Goal: Check status

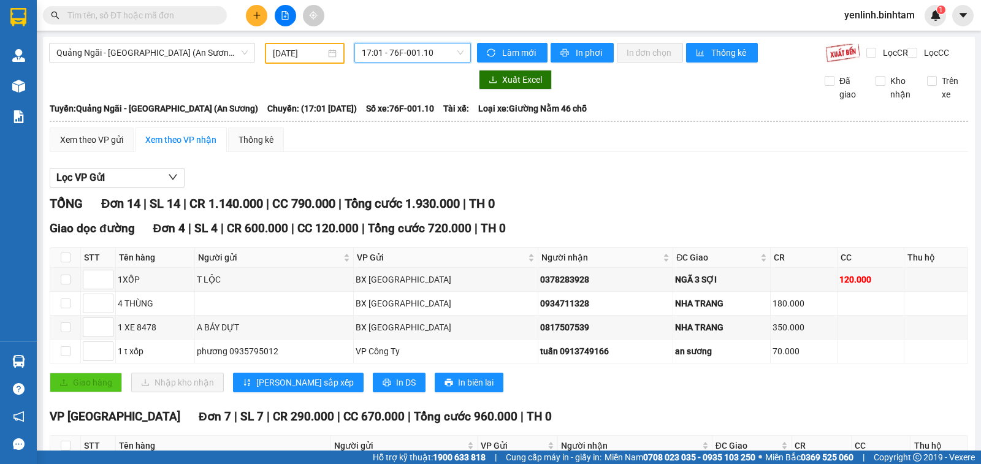
click at [389, 53] on span "17:01 - 76F-001.10" at bounding box center [412, 53] width 101 height 18
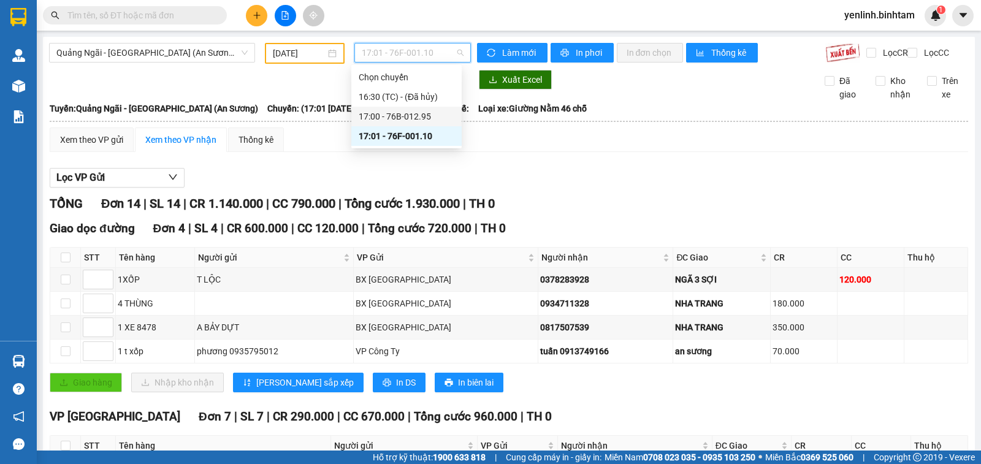
click at [422, 111] on div "17:00 - 76B-012.95" at bounding box center [407, 116] width 96 height 13
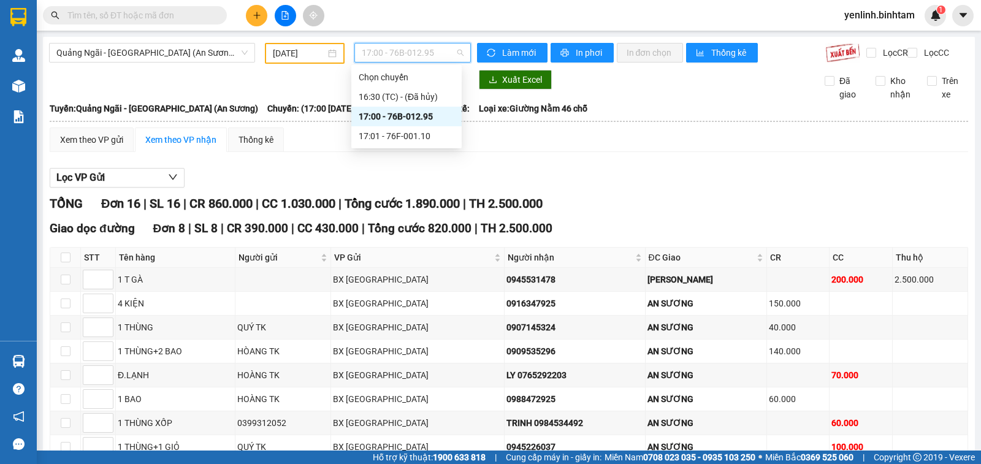
click at [405, 45] on span "17:00 - 76B-012.95" at bounding box center [412, 53] width 101 height 18
click at [407, 136] on div "17:01 - 76F-001.10" at bounding box center [407, 135] width 96 height 13
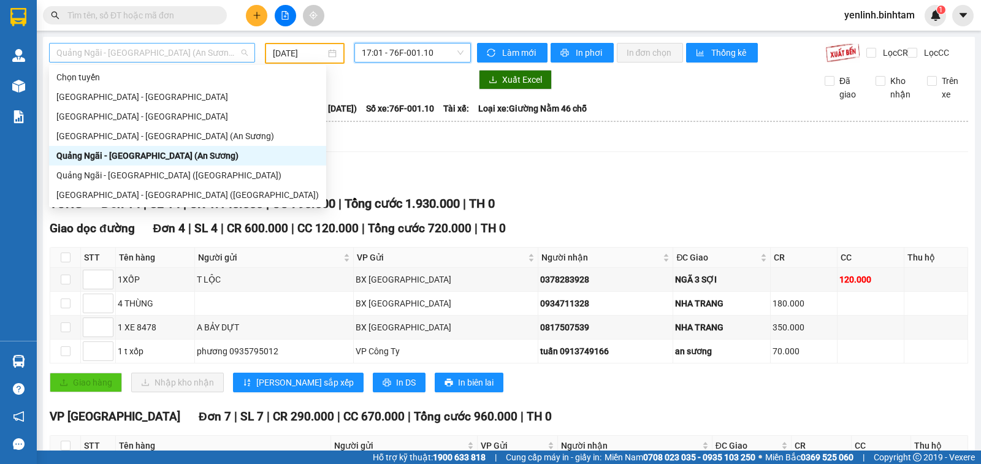
click at [187, 53] on span "Quảng Ngãi - [GEOGRAPHIC_DATA] (An Sương)" at bounding box center [151, 53] width 191 height 18
click at [174, 114] on div "[GEOGRAPHIC_DATA] - [GEOGRAPHIC_DATA]" at bounding box center [187, 116] width 262 height 13
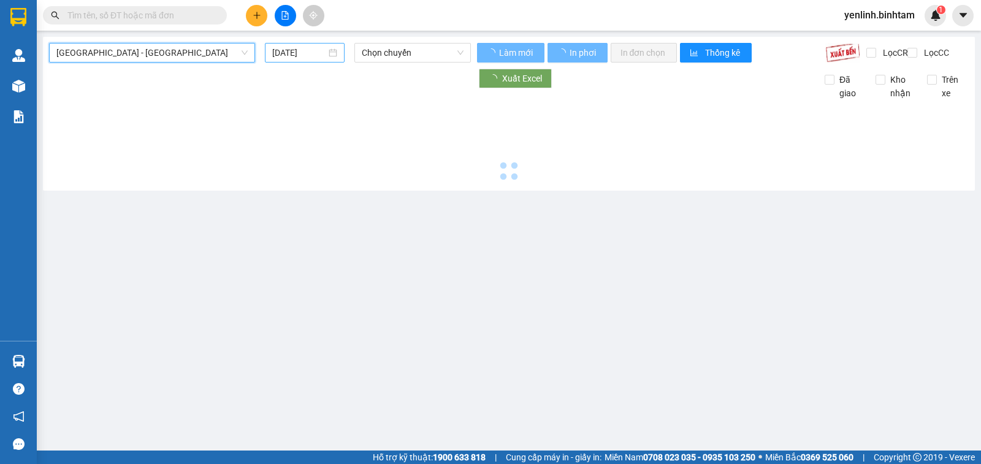
click at [305, 54] on input "[DATE]" at bounding box center [299, 52] width 55 height 13
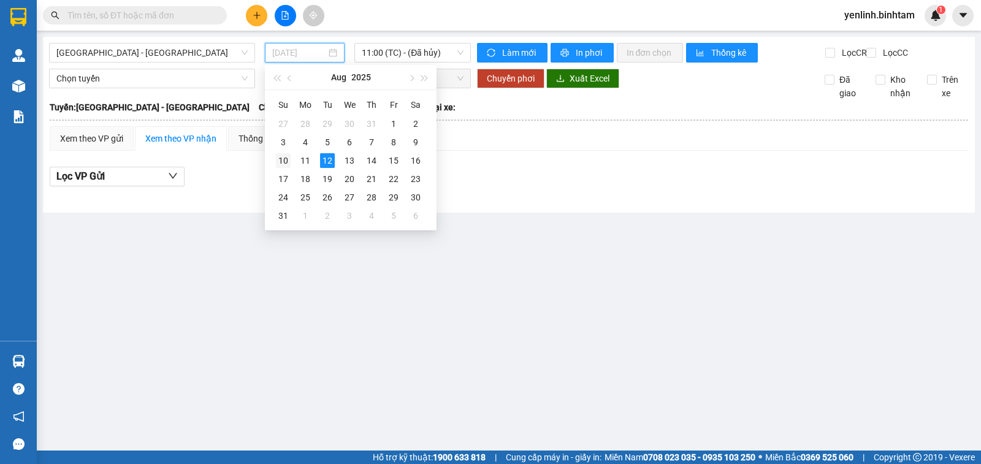
click at [280, 162] on div "10" at bounding box center [283, 160] width 15 height 15
type input "[DATE]"
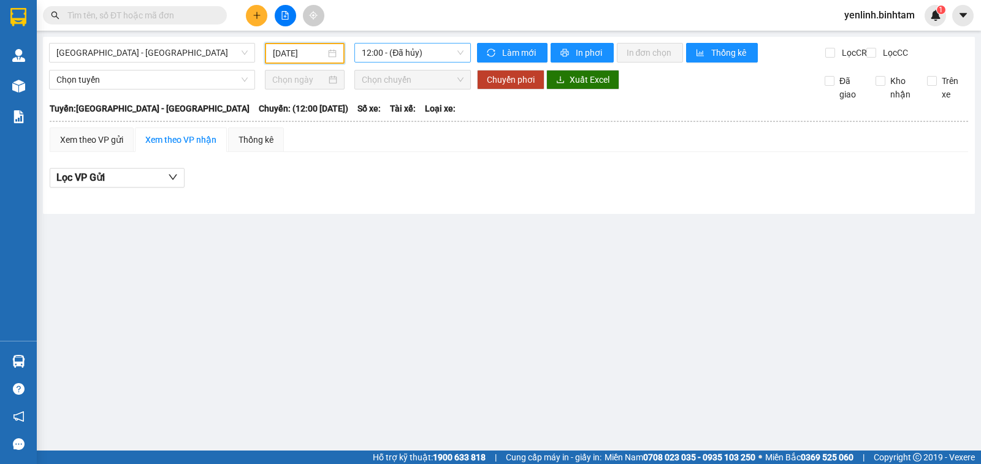
click at [437, 55] on span "12:00 - (Đã hủy)" at bounding box center [412, 53] width 101 height 18
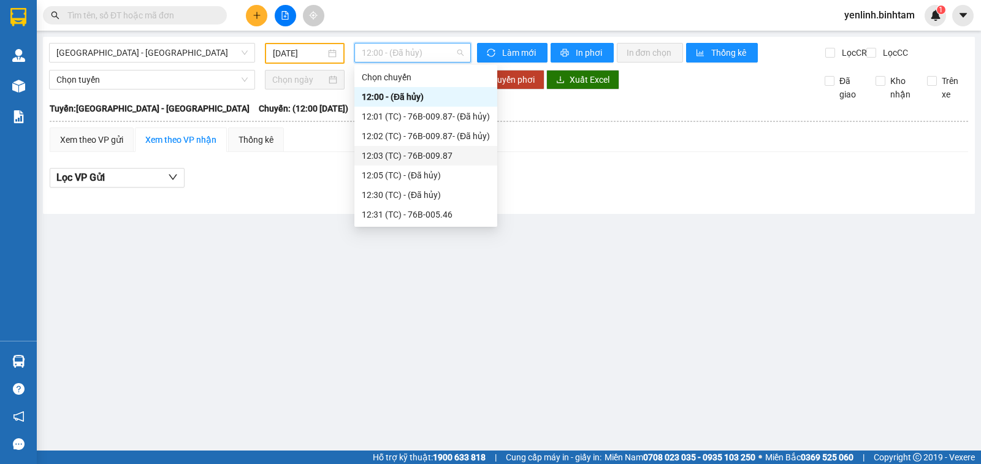
click at [453, 158] on div "12:03 (TC) - 76B-009.87" at bounding box center [426, 155] width 128 height 13
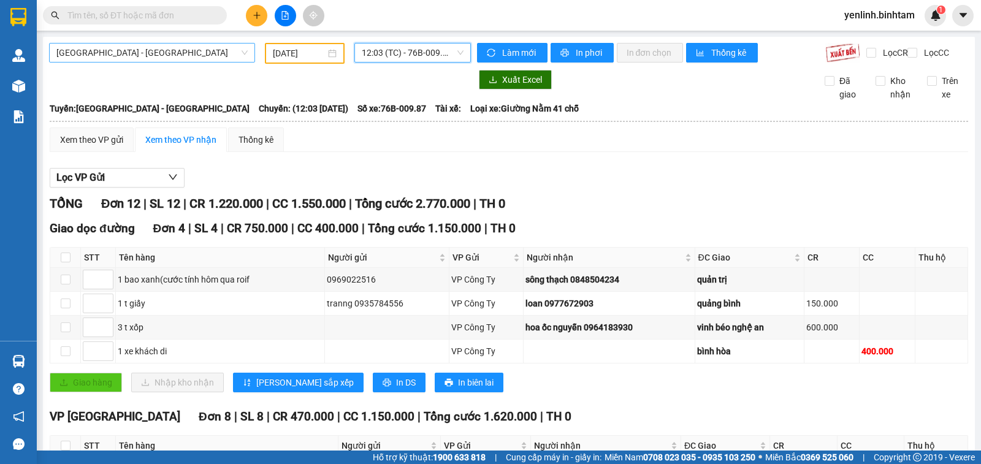
click at [181, 51] on span "[GEOGRAPHIC_DATA] - [GEOGRAPHIC_DATA]" at bounding box center [151, 53] width 191 height 18
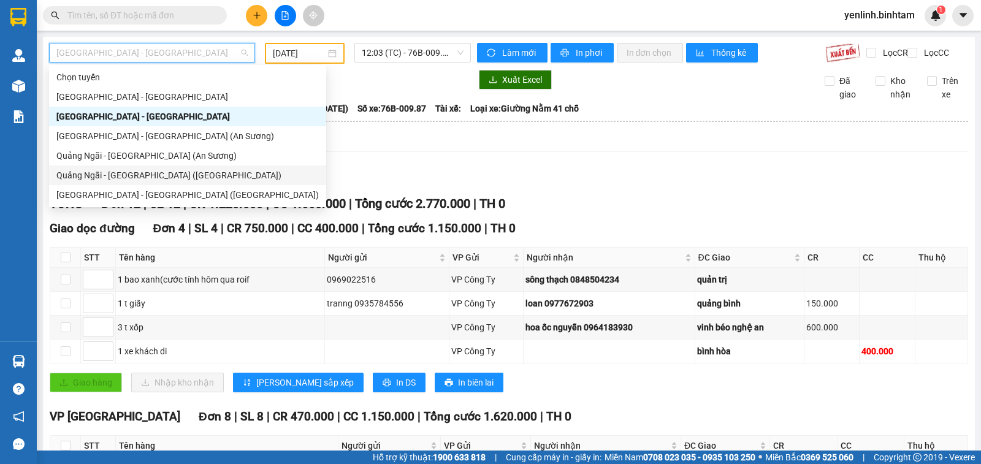
click at [169, 183] on div "Quảng Ngãi - [GEOGRAPHIC_DATA] ([GEOGRAPHIC_DATA])" at bounding box center [187, 176] width 277 height 20
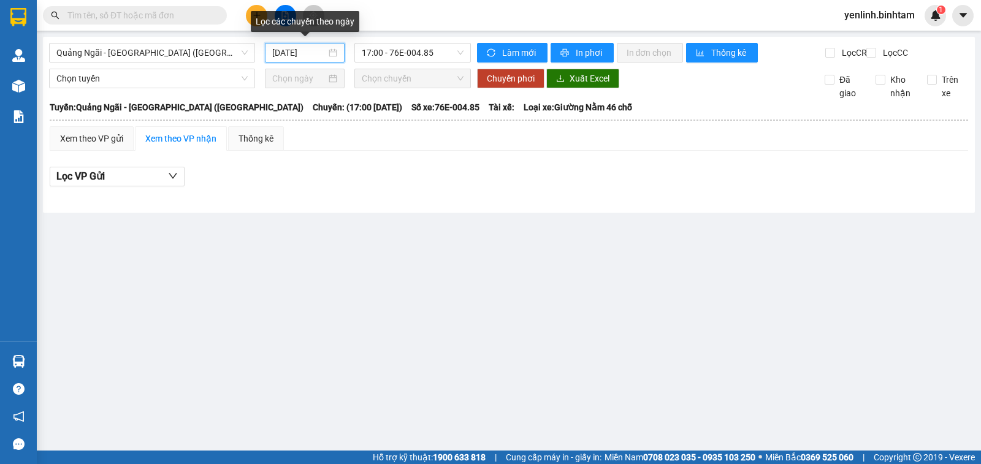
click at [324, 52] on input "[DATE]" at bounding box center [299, 52] width 55 height 13
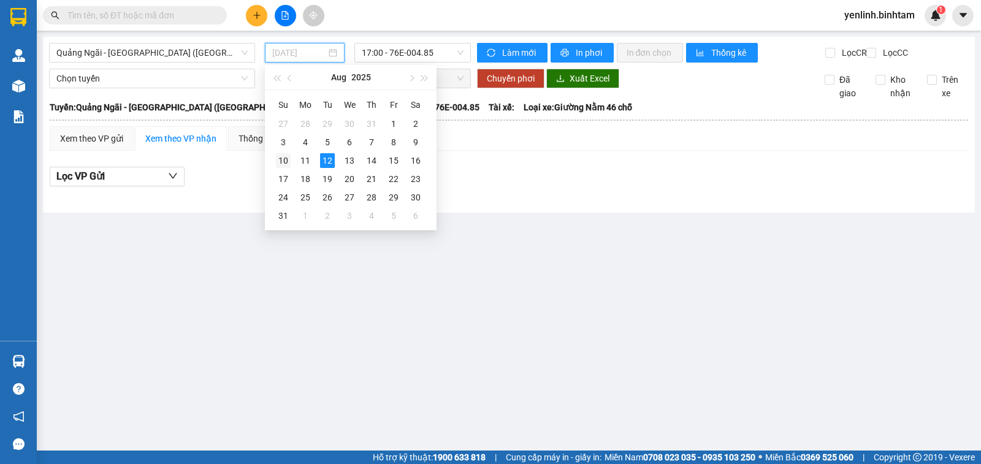
click at [289, 160] on div "10" at bounding box center [283, 160] width 15 height 15
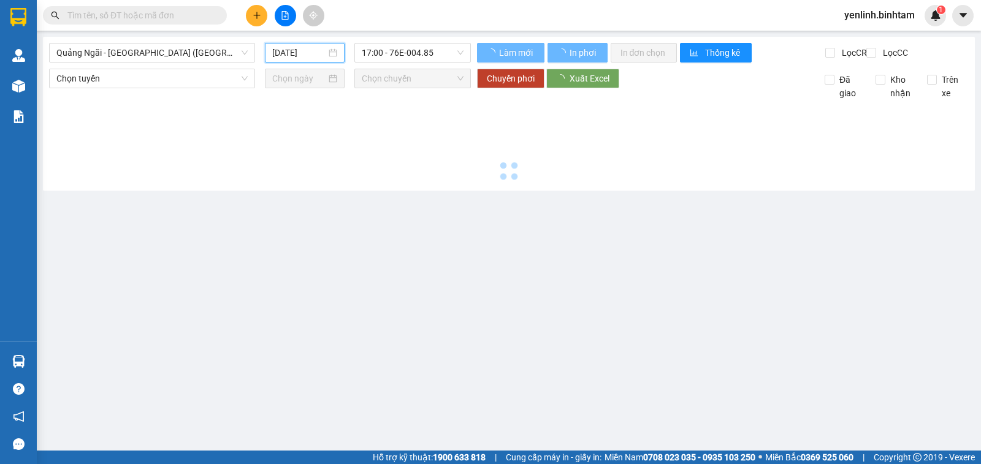
type input "[DATE]"
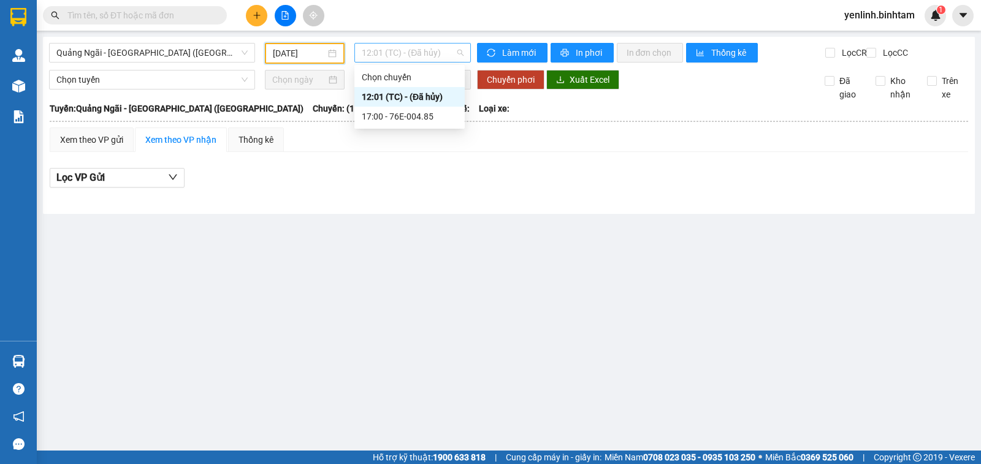
click at [427, 56] on span "12:01 (TC) - (Đã hủy)" at bounding box center [412, 53] width 101 height 18
click at [421, 117] on div "17:00 - 76E-004.85" at bounding box center [410, 116] width 96 height 13
